Goal: Find specific page/section: Find specific page/section

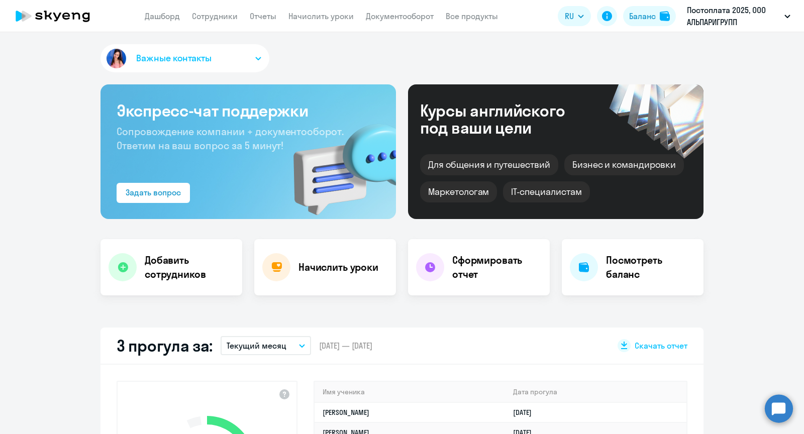
select select "30"
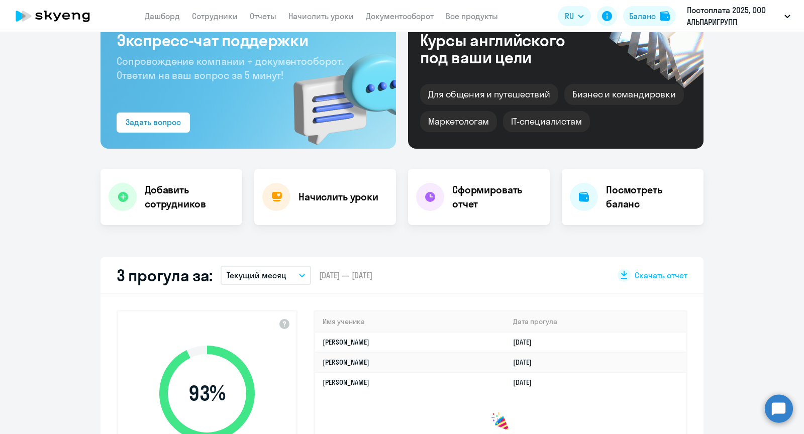
scroll to position [69, 0]
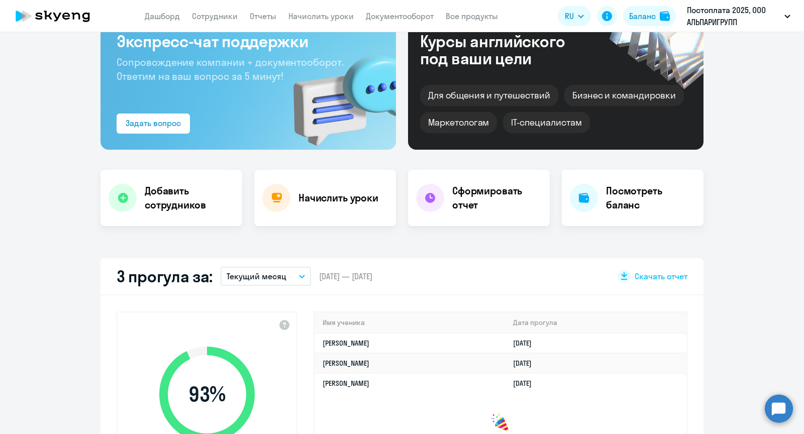
click at [253, 277] on p "Текущий месяц" at bounding box center [257, 276] width 60 height 12
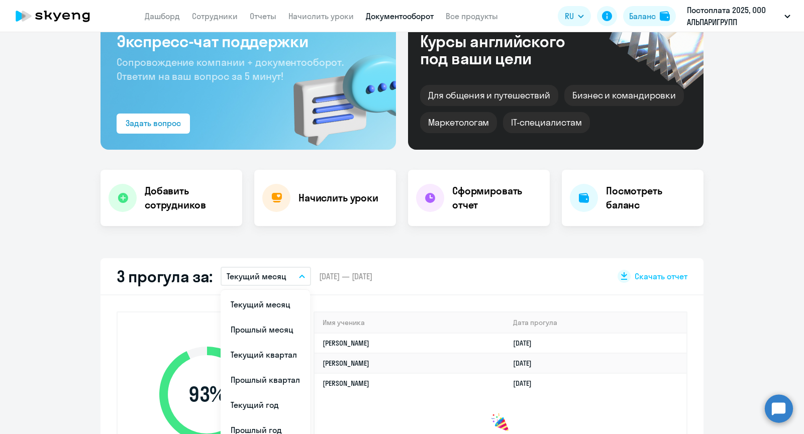
click at [389, 13] on link "Документооборот" at bounding box center [400, 16] width 68 height 10
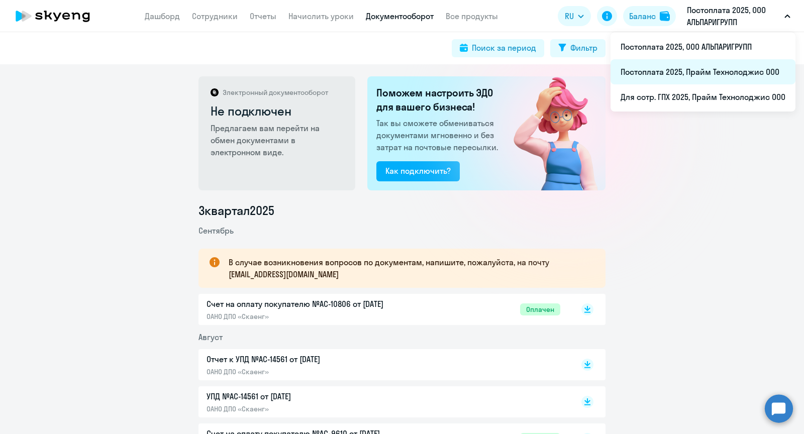
click at [674, 68] on li "Постоплата 2025, Прайм Технолоджис ООО" at bounding box center [702, 71] width 185 height 25
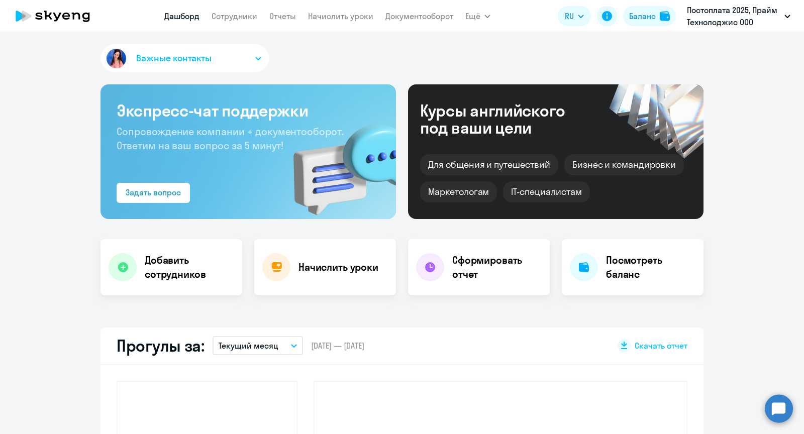
select select "30"
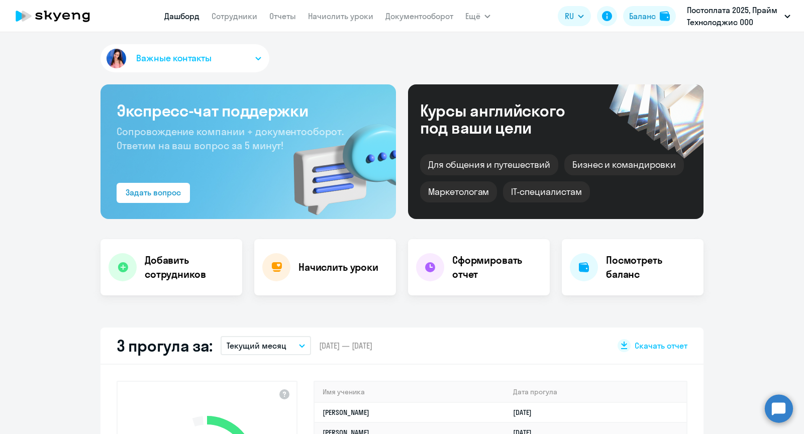
click at [417, 21] on app-menu-item-link "Документооборот" at bounding box center [419, 16] width 68 height 13
click at [412, 19] on link "Документооборот" at bounding box center [419, 16] width 68 height 10
